Goal: Find specific page/section

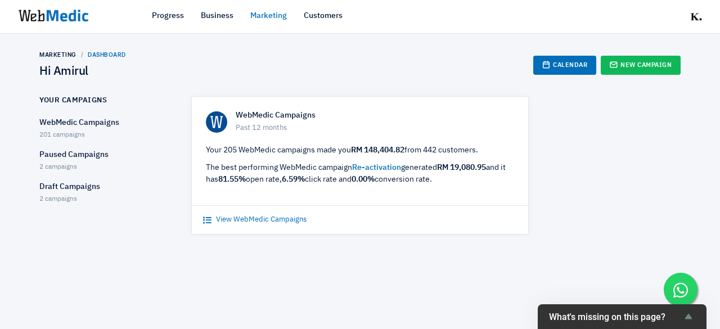
click at [283, 220] on link "View WebMedic Campaigns" at bounding box center [254, 219] width 103 height 11
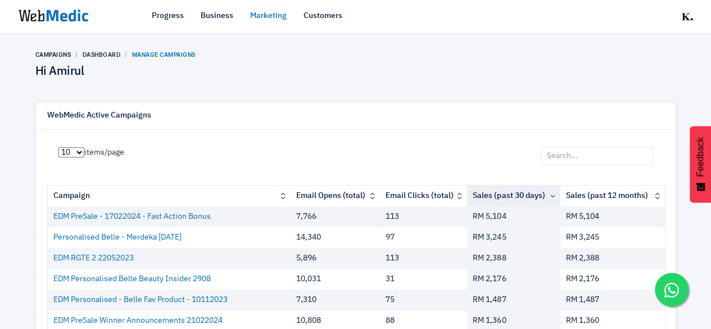
click at [626, 160] on input "search" at bounding box center [597, 156] width 112 height 19
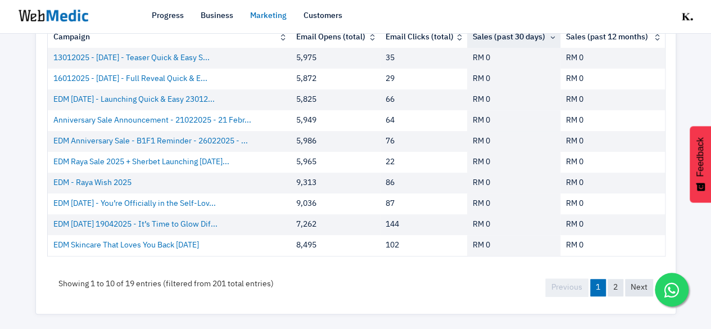
scroll to position [164, 0]
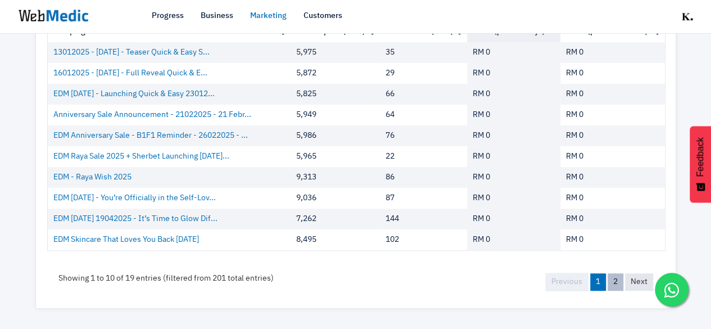
type input "2025"
click at [618, 285] on link "2" at bounding box center [616, 281] width 16 height 17
